Goal: Information Seeking & Learning: Learn about a topic

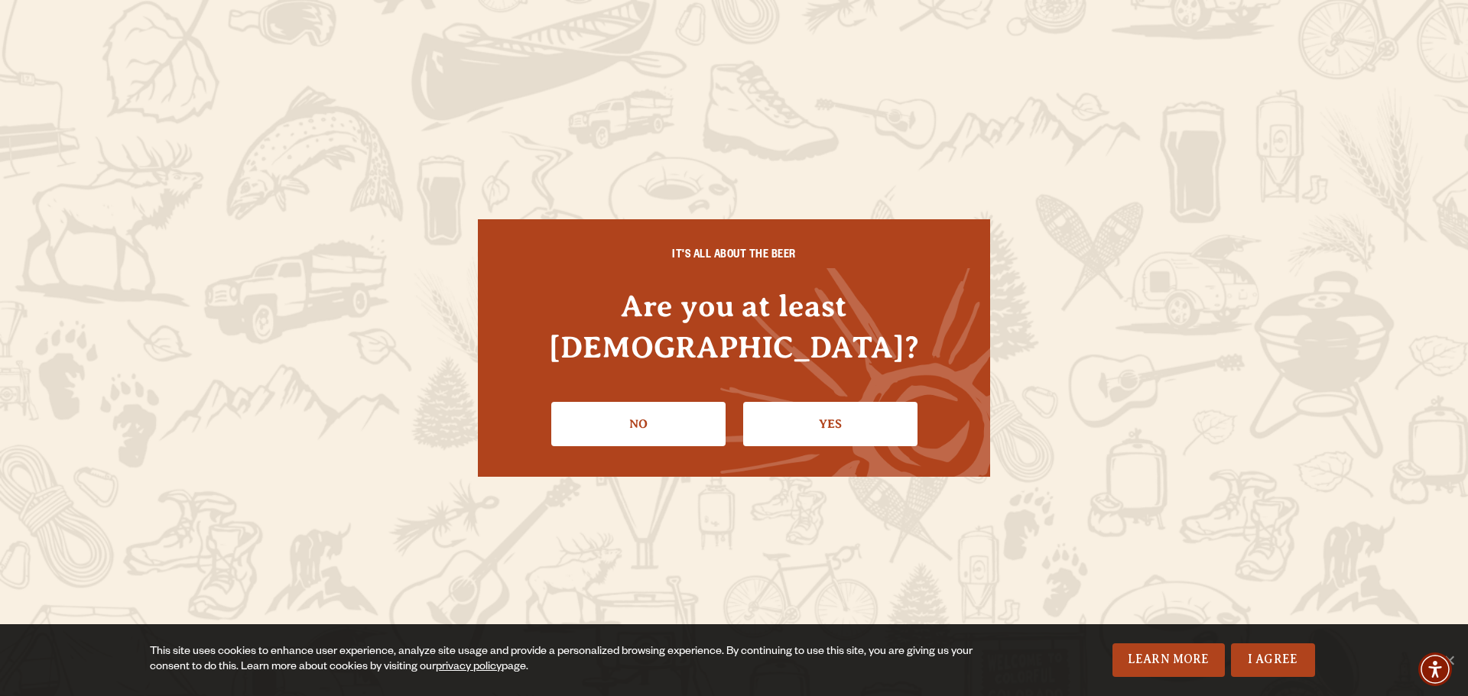
click at [884, 402] on link "Yes" at bounding box center [830, 424] width 174 height 44
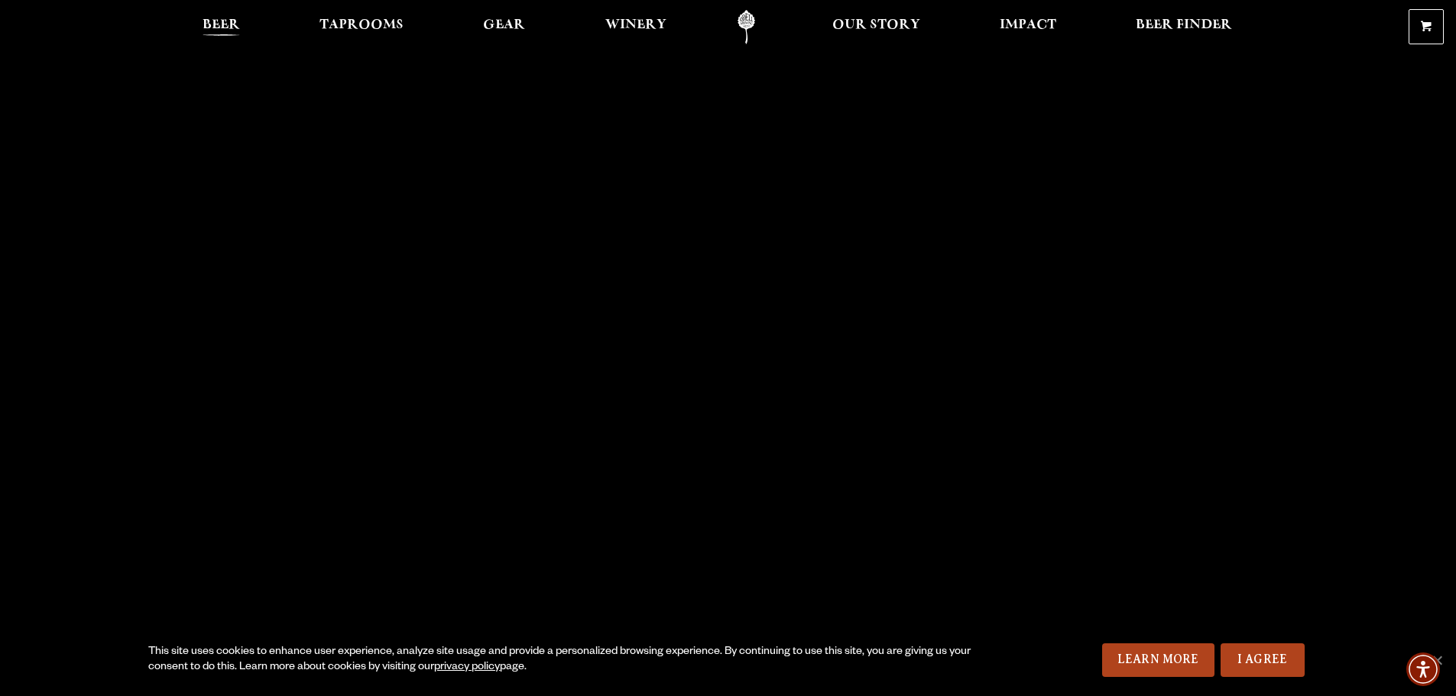
click at [233, 28] on span "Beer" at bounding box center [221, 25] width 37 height 12
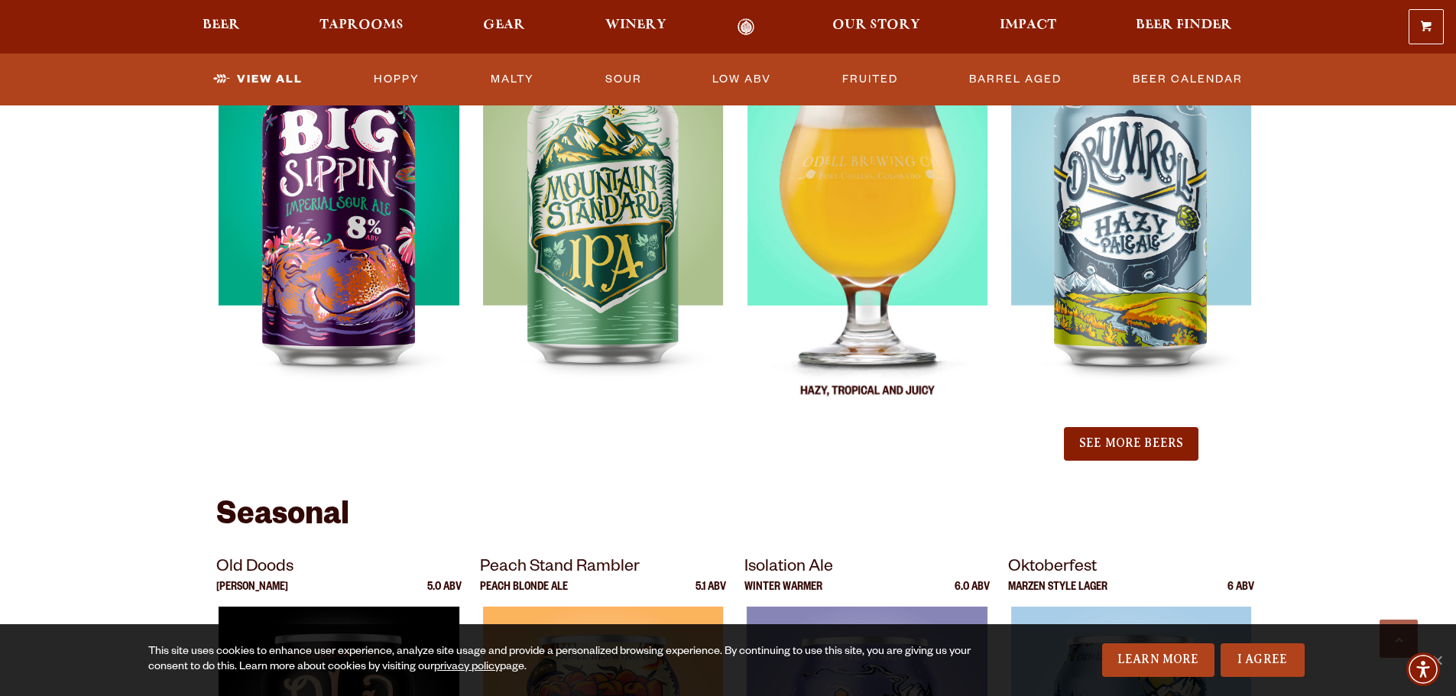
scroll to position [1605, 0]
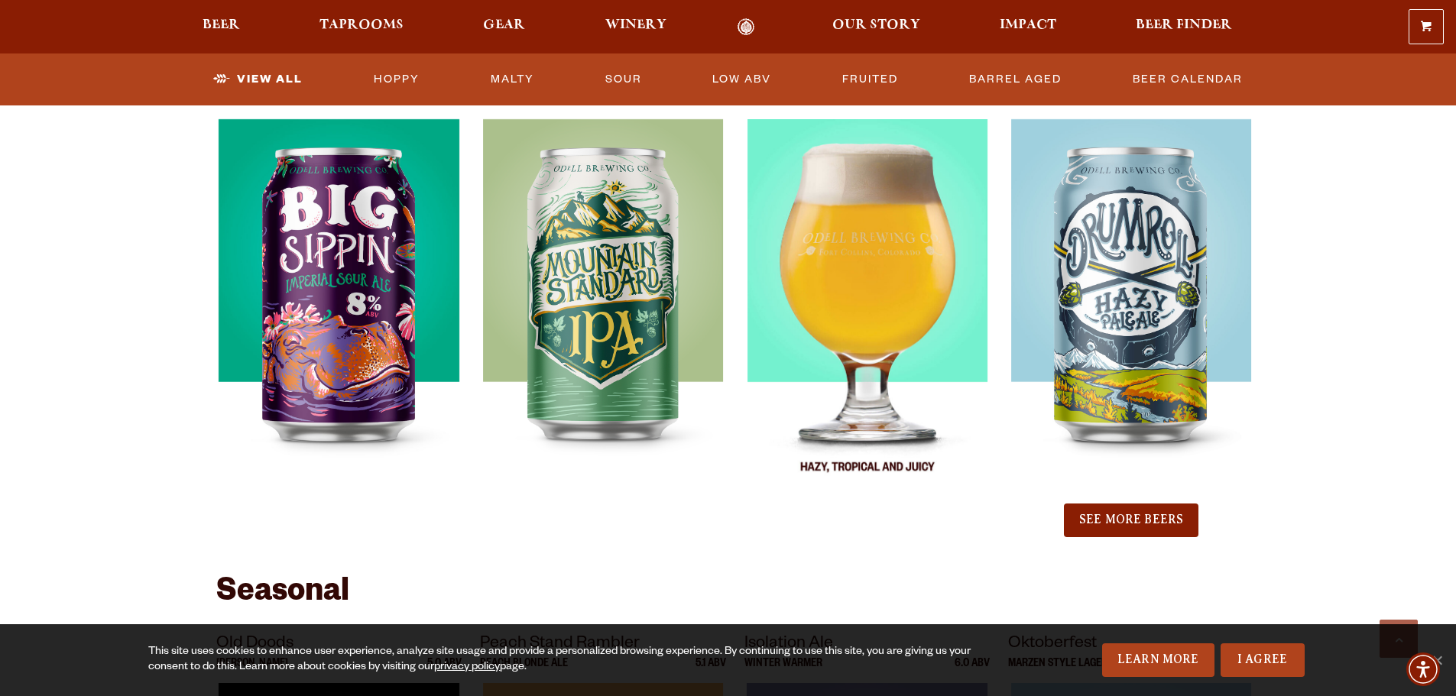
click at [906, 342] on img at bounding box center [867, 310] width 241 height 382
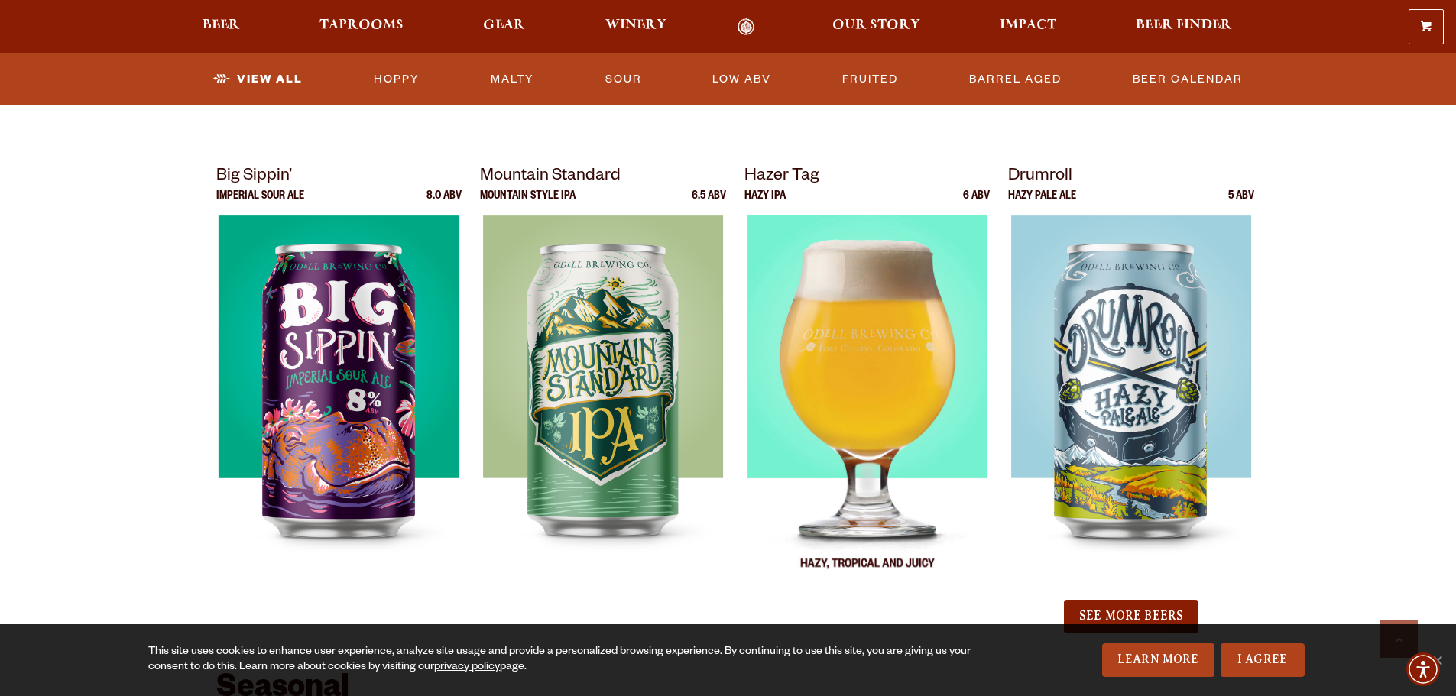
scroll to position [1376, 0]
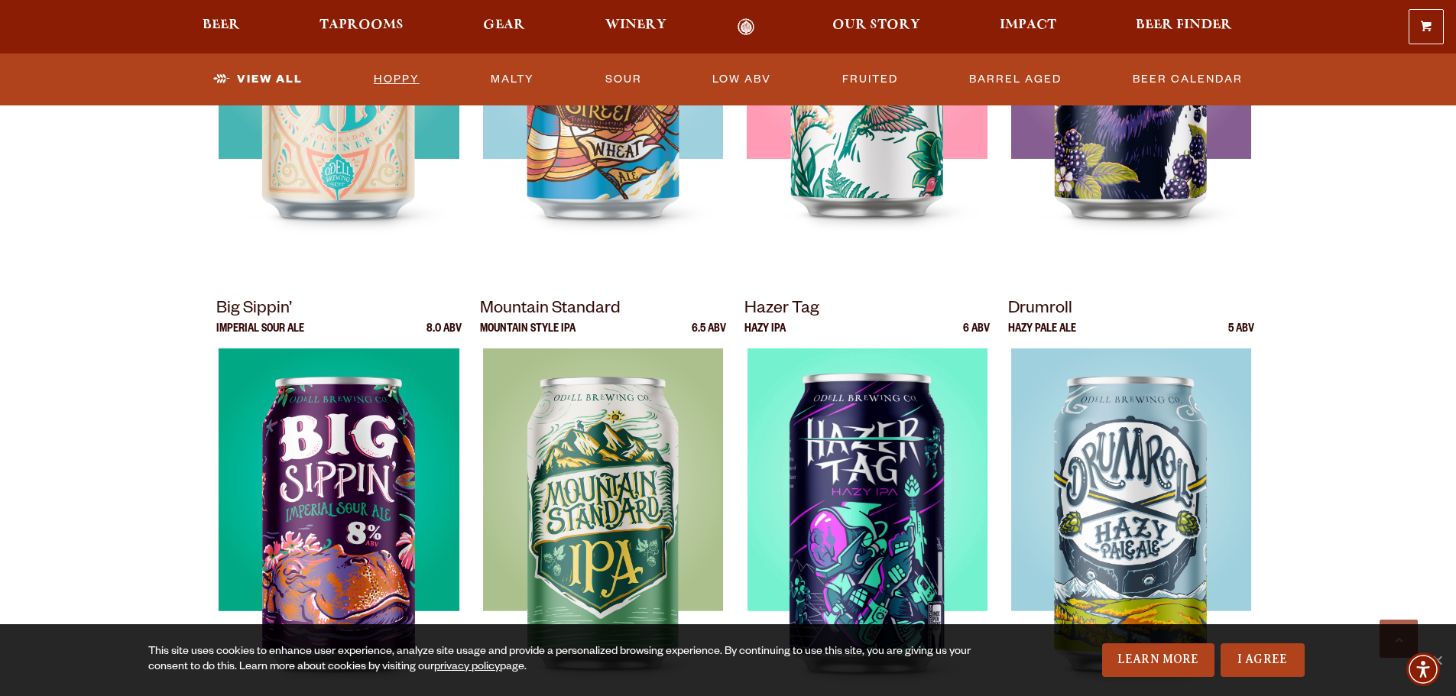
click at [412, 80] on link "Hoppy" at bounding box center [397, 79] width 58 height 35
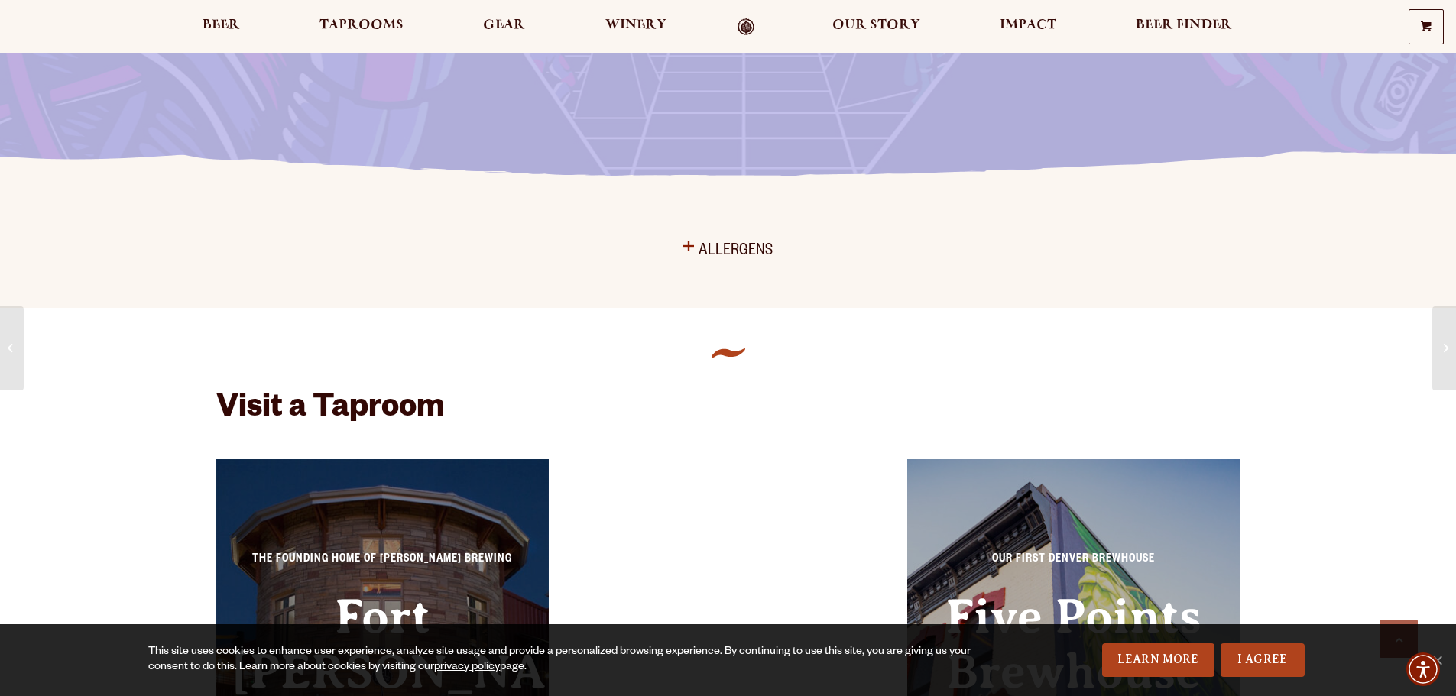
scroll to position [392, 0]
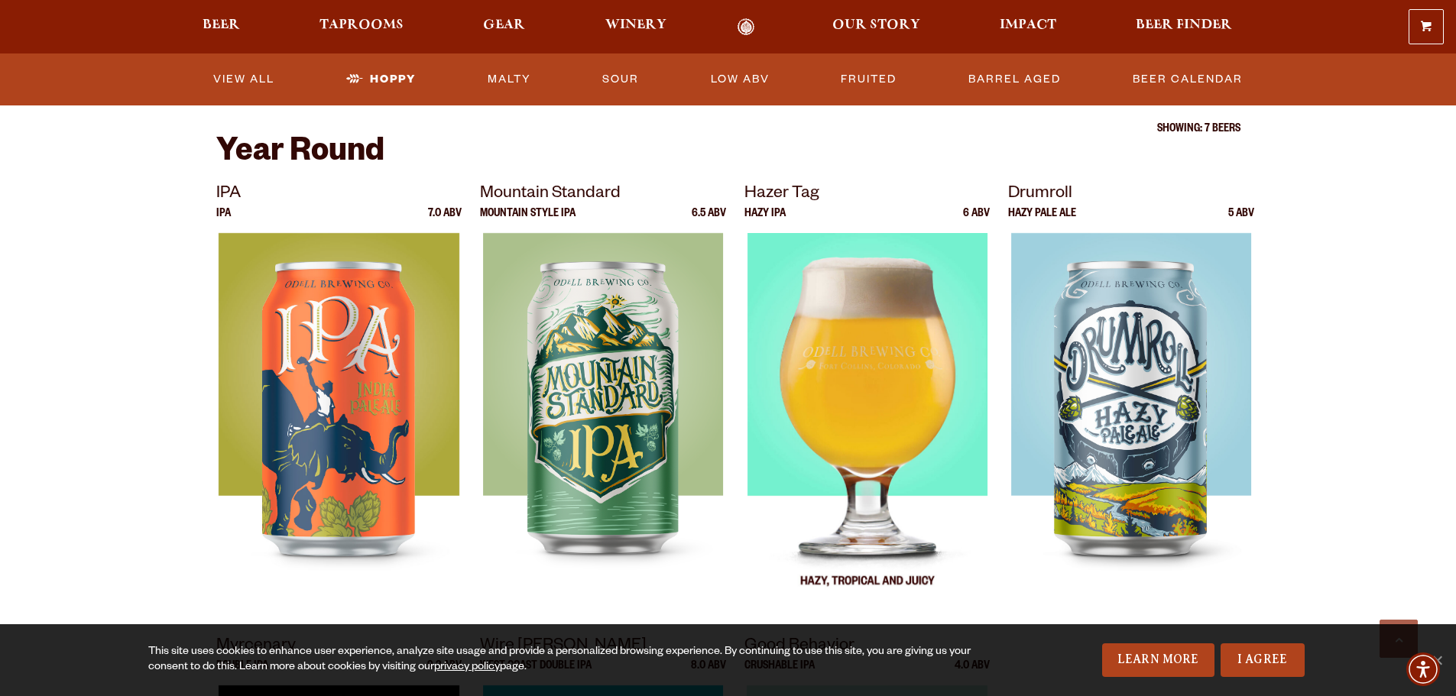
scroll to position [535, 0]
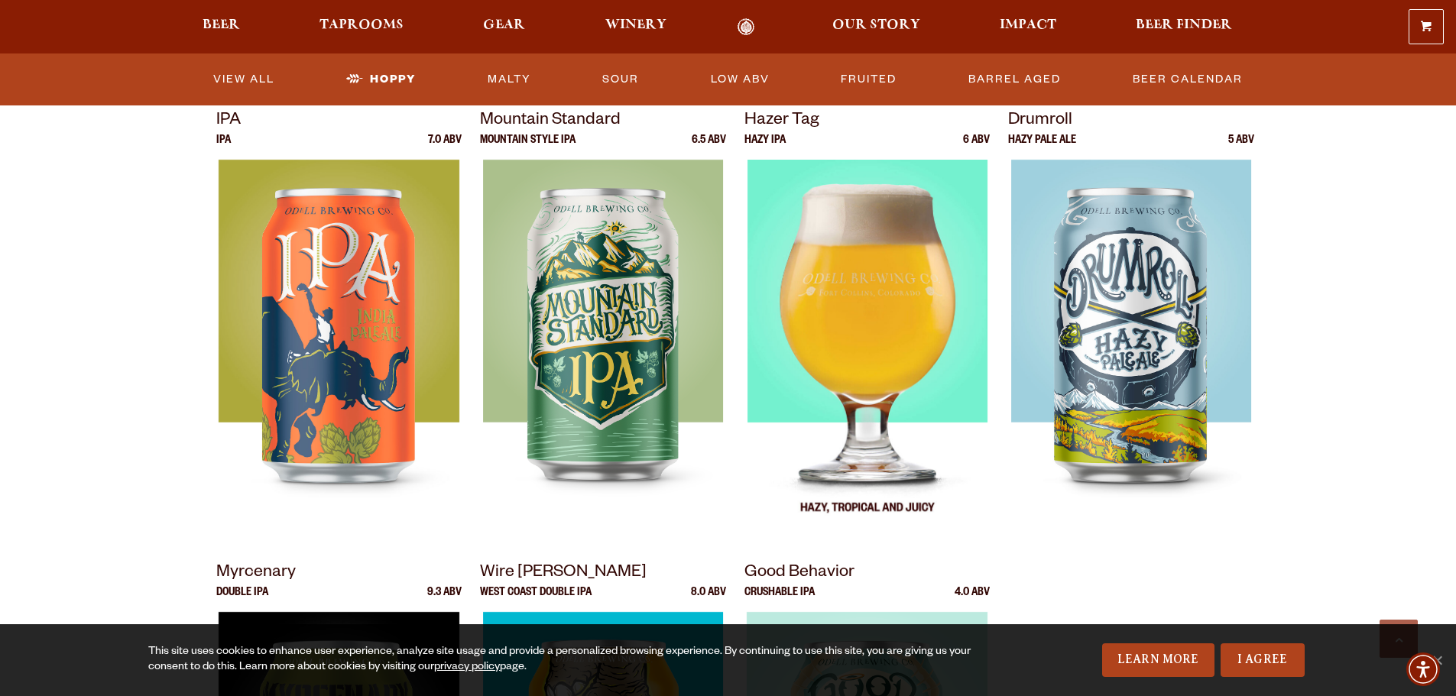
click at [874, 300] on img at bounding box center [867, 351] width 241 height 382
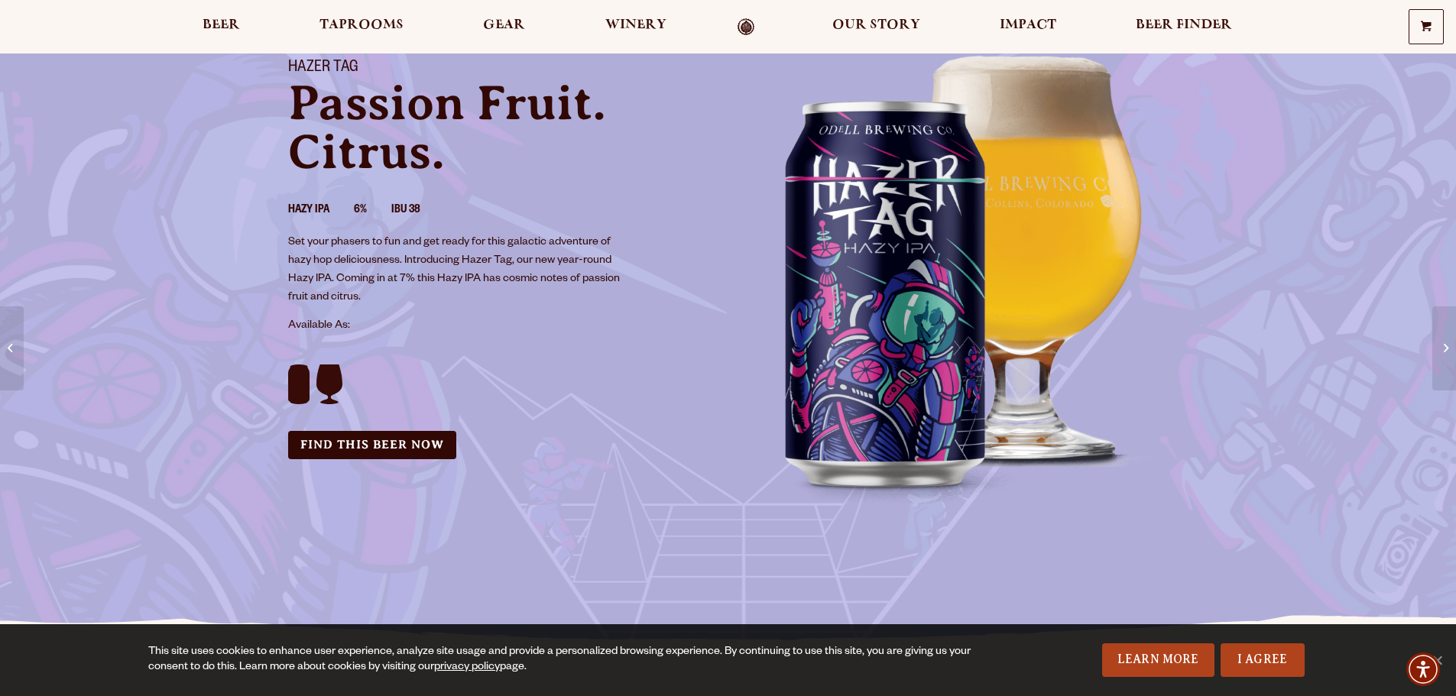
scroll to position [76, 0]
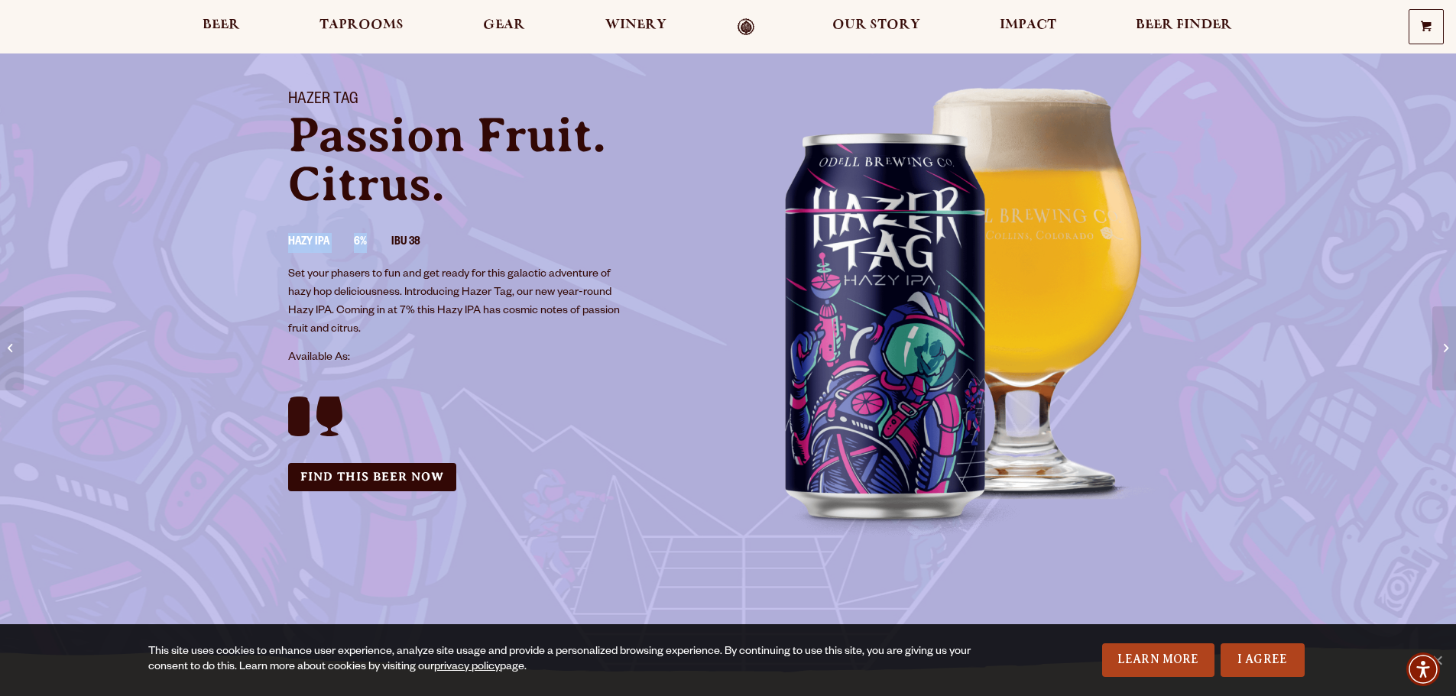
drag, startPoint x: 287, startPoint y: 243, endPoint x: 369, endPoint y: 241, distance: 82.6
click at [369, 241] on div "Hazer Tag Passion Fruit. Citrus. Hazy IPA 6% IBU 38 Set your phasers to fun and…" at bounding box center [499, 291] width 459 height 437
drag, startPoint x: 350, startPoint y: 309, endPoint x: 427, endPoint y: 310, distance: 77.2
click at [427, 310] on p "Set your phasers to fun and get ready for this galactic adventure of hazy hop d…" at bounding box center [457, 302] width 338 height 73
click at [693, 467] on div "Hazer Tag Passion Fruit. Citrus. Hazy IPA 6% IBU 38 Set your phasers to fun and…" at bounding box center [499, 291] width 459 height 437
